Goal: Transaction & Acquisition: Purchase product/service

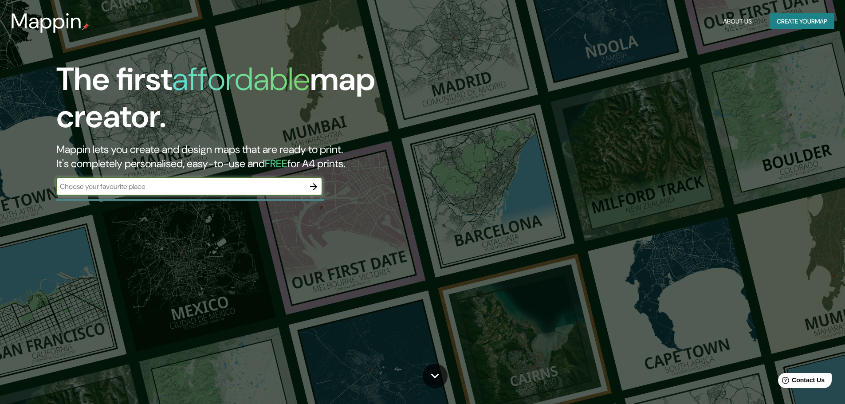
click at [192, 185] on input "text" at bounding box center [180, 186] width 248 height 10
click at [778, 18] on button "Create your map" at bounding box center [801, 21] width 65 height 16
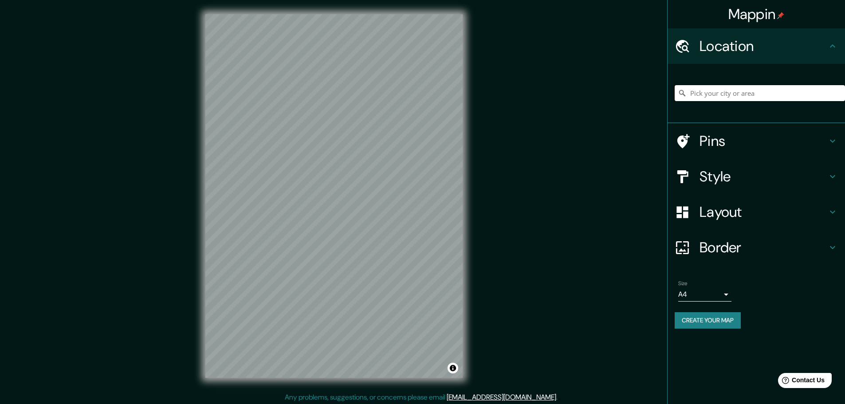
click at [800, 96] on input "Pick your city or area" at bounding box center [760, 93] width 170 height 16
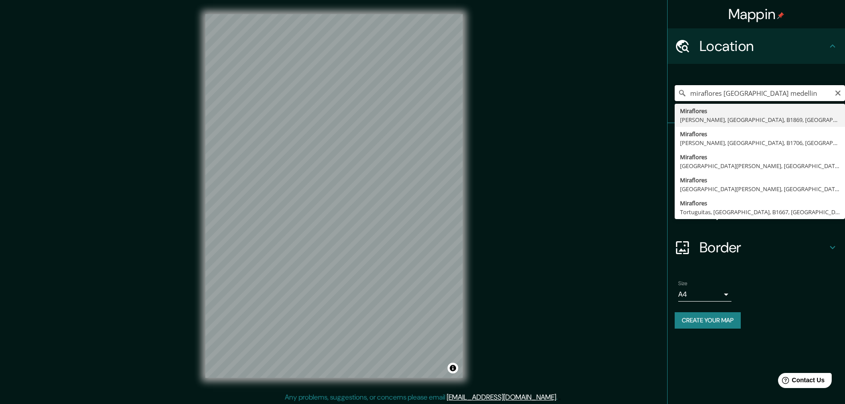
drag, startPoint x: 765, startPoint y: 94, endPoint x: 681, endPoint y: 109, distance: 85.1
type input "Miraflores, [GEOGRAPHIC_DATA], [GEOGRAPHIC_DATA], B1869, [GEOGRAPHIC_DATA]"
click at [837, 96] on icon "Clear" at bounding box center [837, 93] width 7 height 7
type input "{[GEOGRAPHIC_DATA], [GEOGRAPHIC_DATA], [GEOGRAPHIC_DATA]"
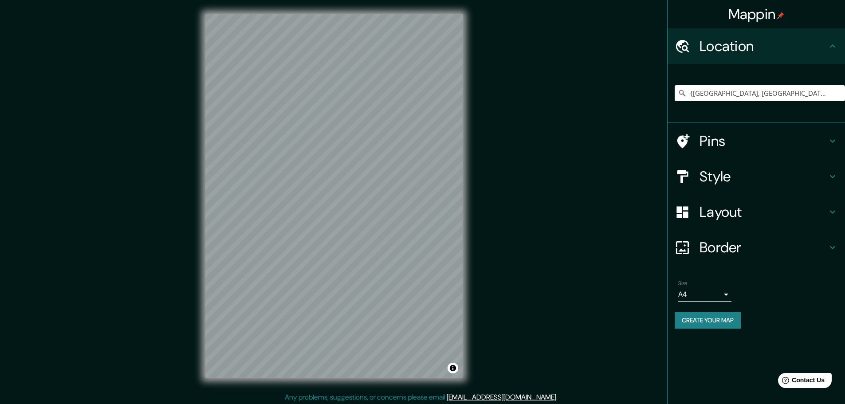
click at [735, 188] on div "Style" at bounding box center [755, 176] width 177 height 35
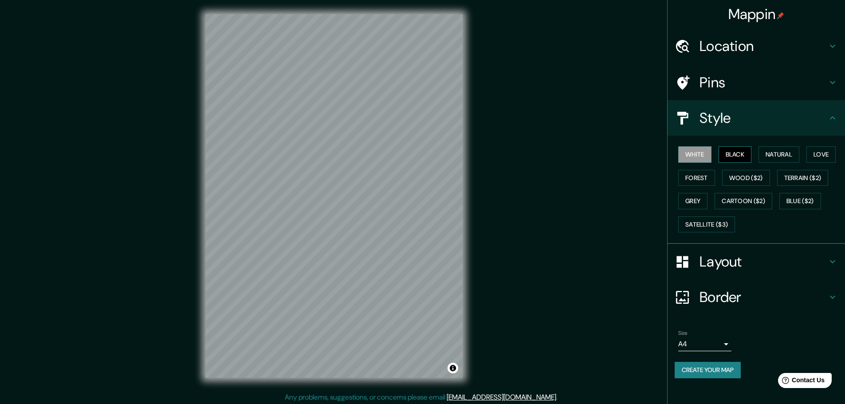
click at [739, 160] on button "Black" at bounding box center [734, 154] width 33 height 16
click at [787, 153] on button "Natural" at bounding box center [778, 154] width 41 height 16
click at [812, 153] on button "Love" at bounding box center [820, 154] width 29 height 16
click at [692, 180] on button "Forest" at bounding box center [696, 178] width 37 height 16
click at [688, 194] on button "Grey" at bounding box center [692, 201] width 29 height 16
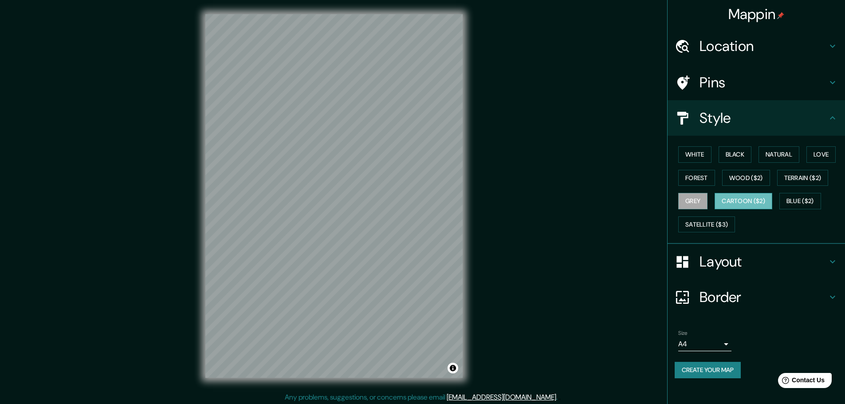
click at [768, 202] on button "Cartoon ($2)" at bounding box center [743, 201] width 58 height 16
click at [692, 202] on button "Grey" at bounding box center [692, 201] width 29 height 16
click at [678, 157] on button "White" at bounding box center [694, 154] width 33 height 16
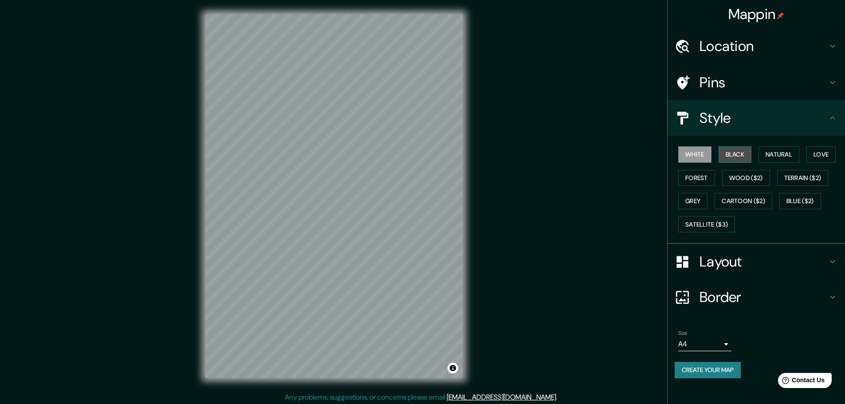
click at [738, 157] on button "Black" at bounding box center [734, 154] width 33 height 16
click at [778, 151] on button "Natural" at bounding box center [778, 154] width 41 height 16
click at [812, 151] on button "Love" at bounding box center [820, 154] width 29 height 16
